Goal: Check status: Check status

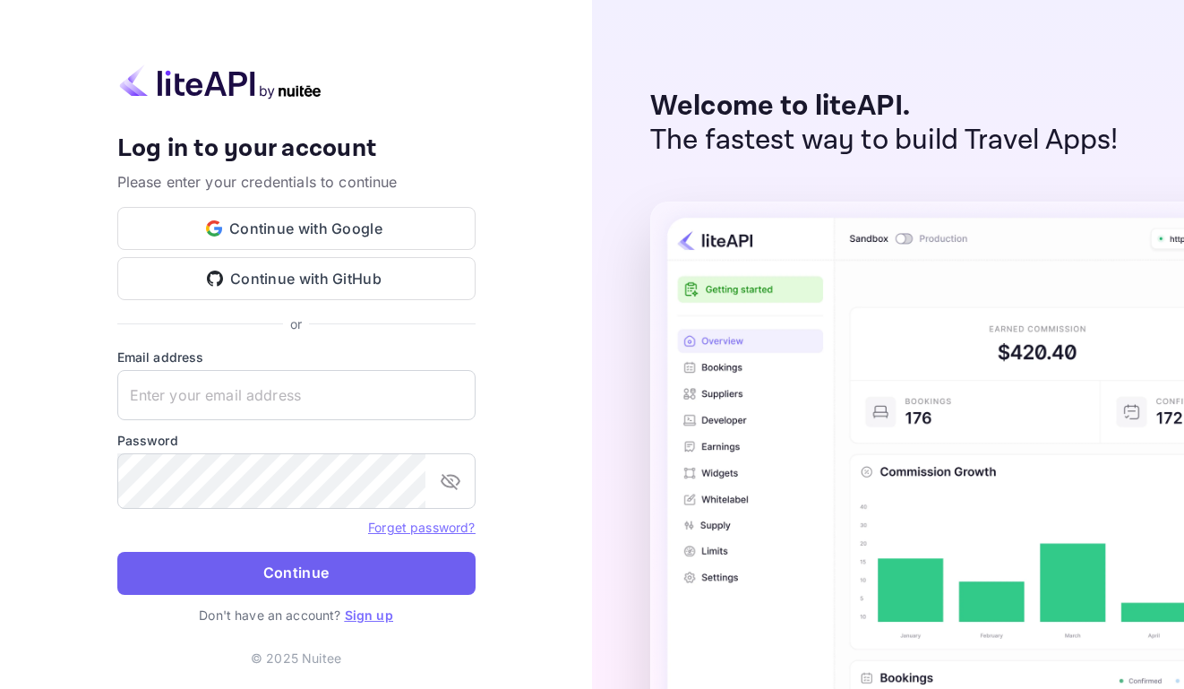
type input "[EMAIL_ADDRESS][DOMAIN_NAME]"
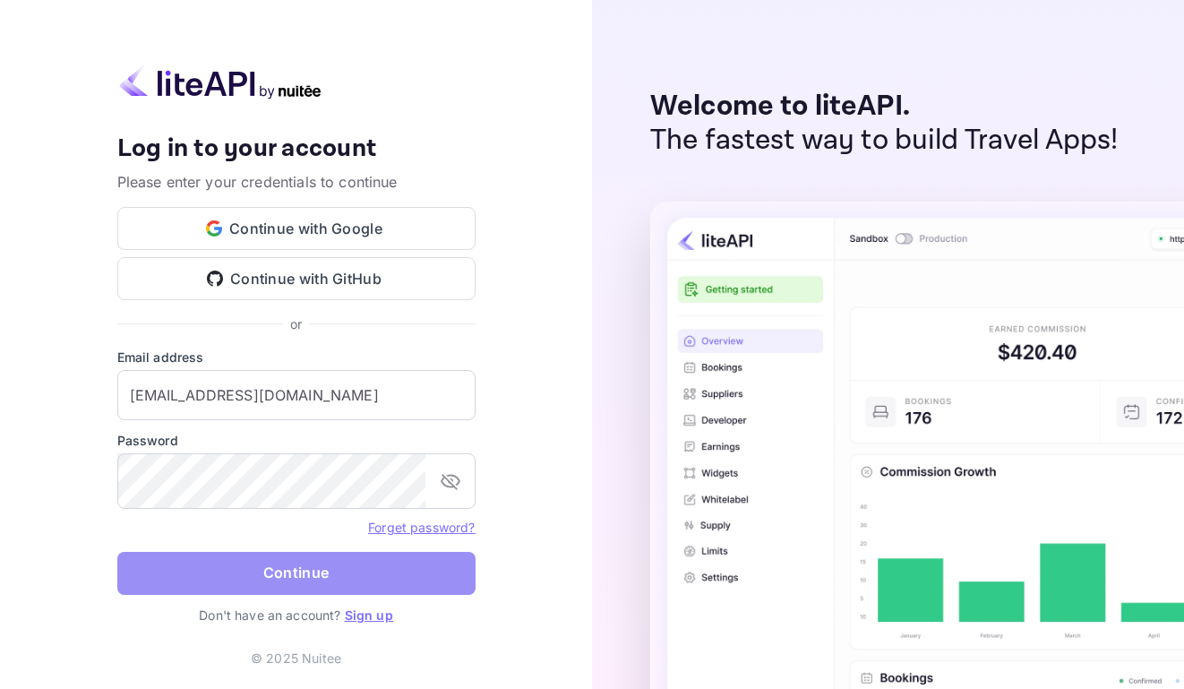
click at [286, 587] on button "Continue" at bounding box center [296, 573] width 358 height 43
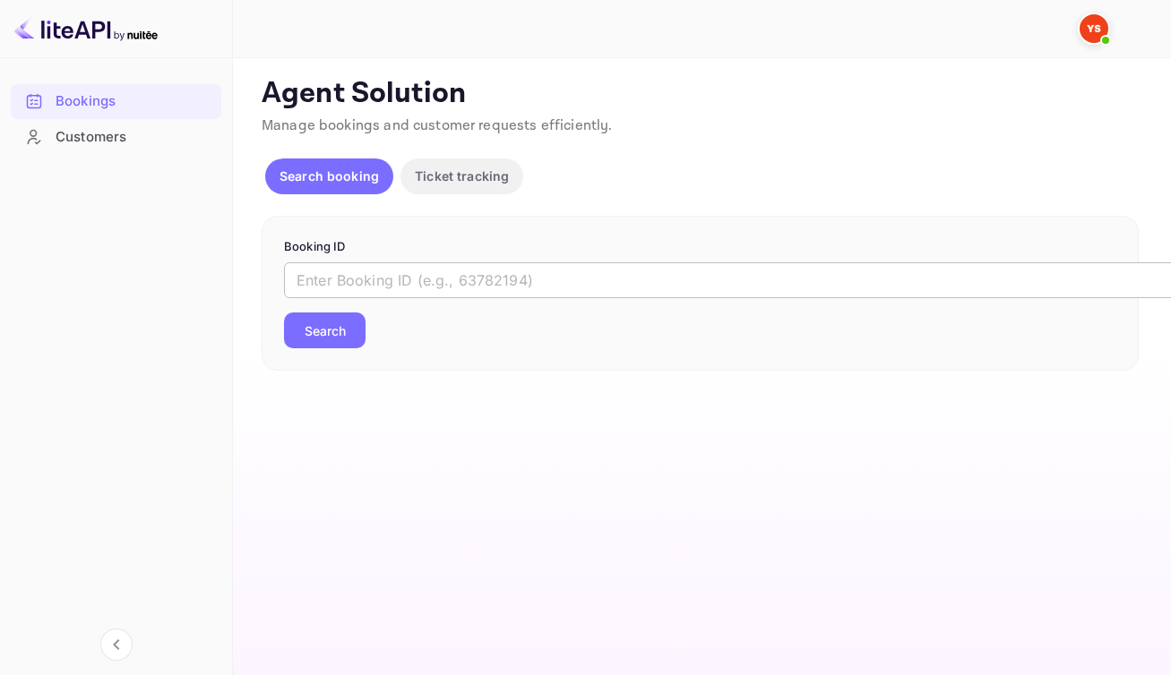
click at [472, 298] on input "text" at bounding box center [732, 280] width 896 height 36
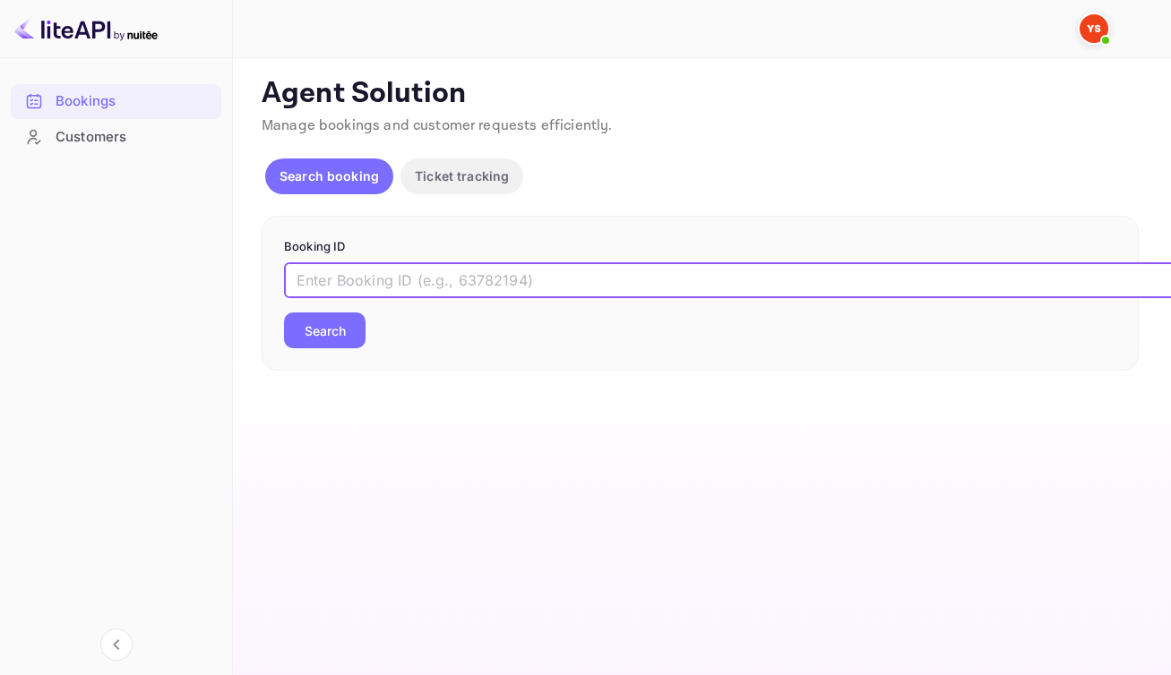
paste input "9330376"
type input "9330376"
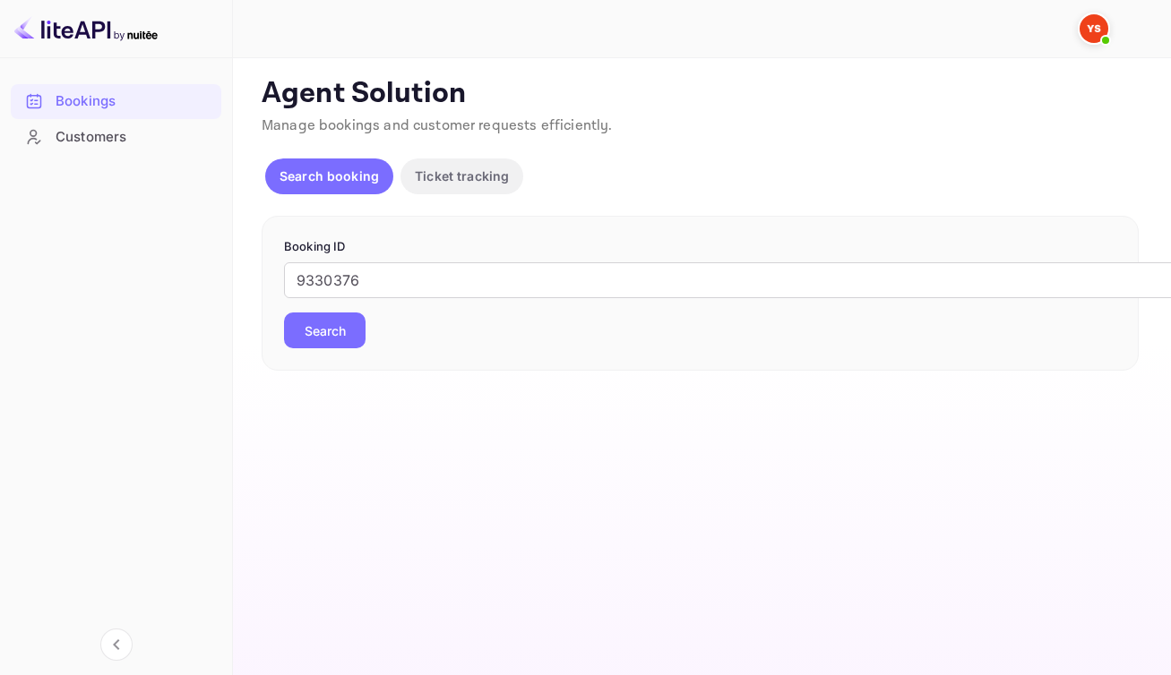
click at [338, 348] on button "Search" at bounding box center [325, 331] width 82 height 36
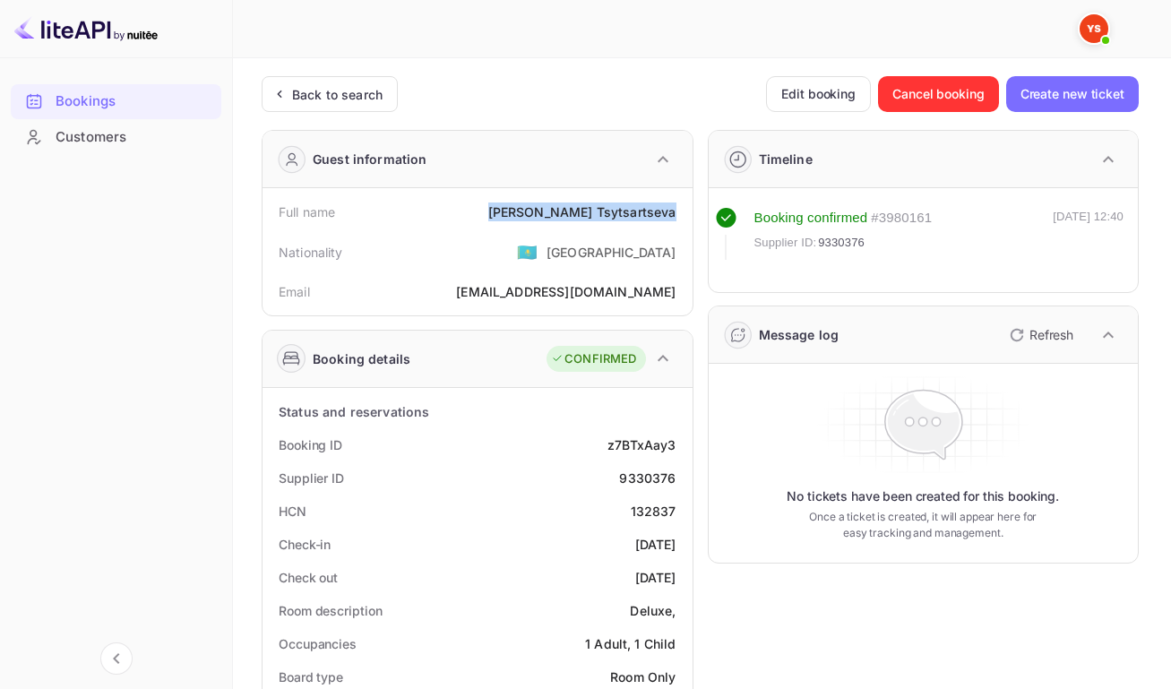
drag, startPoint x: 561, startPoint y: 217, endPoint x: 672, endPoint y: 224, distance: 111.3
click at [672, 224] on div "Full name [PERSON_NAME]" at bounding box center [478, 211] width 416 height 33
copy div "[PERSON_NAME]"
click at [645, 454] on div "z7BTxAay3" at bounding box center [641, 444] width 68 height 19
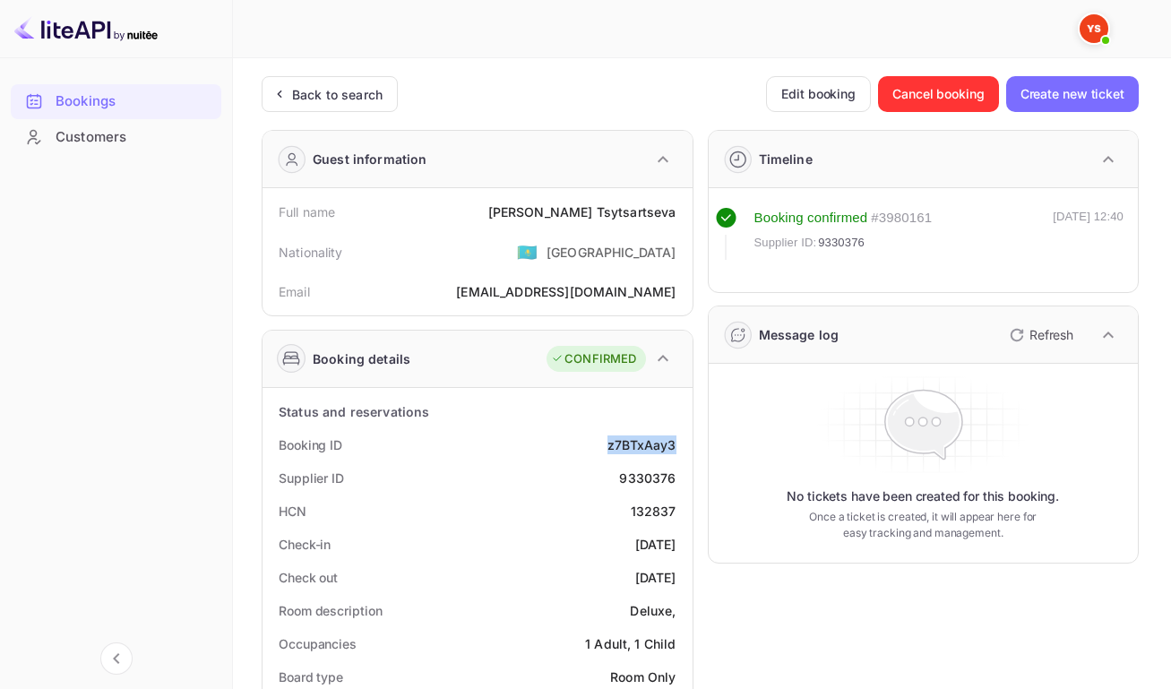
copy div "z7BTxAay3"
click at [644, 487] on div "9330376" at bounding box center [647, 477] width 56 height 19
copy div "9330376"
